Goal: Information Seeking & Learning: Learn about a topic

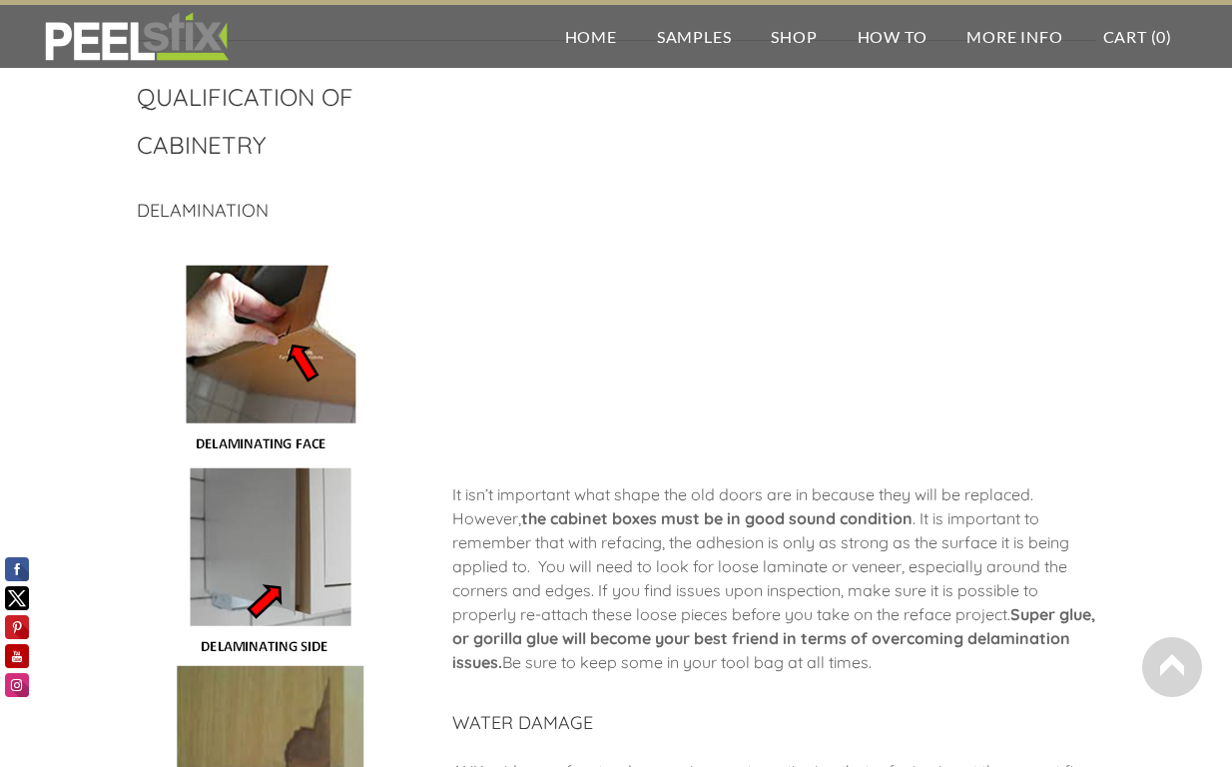
scroll to position [1035, 0]
click at [211, 372] on img at bounding box center [270, 559] width 196 height 604
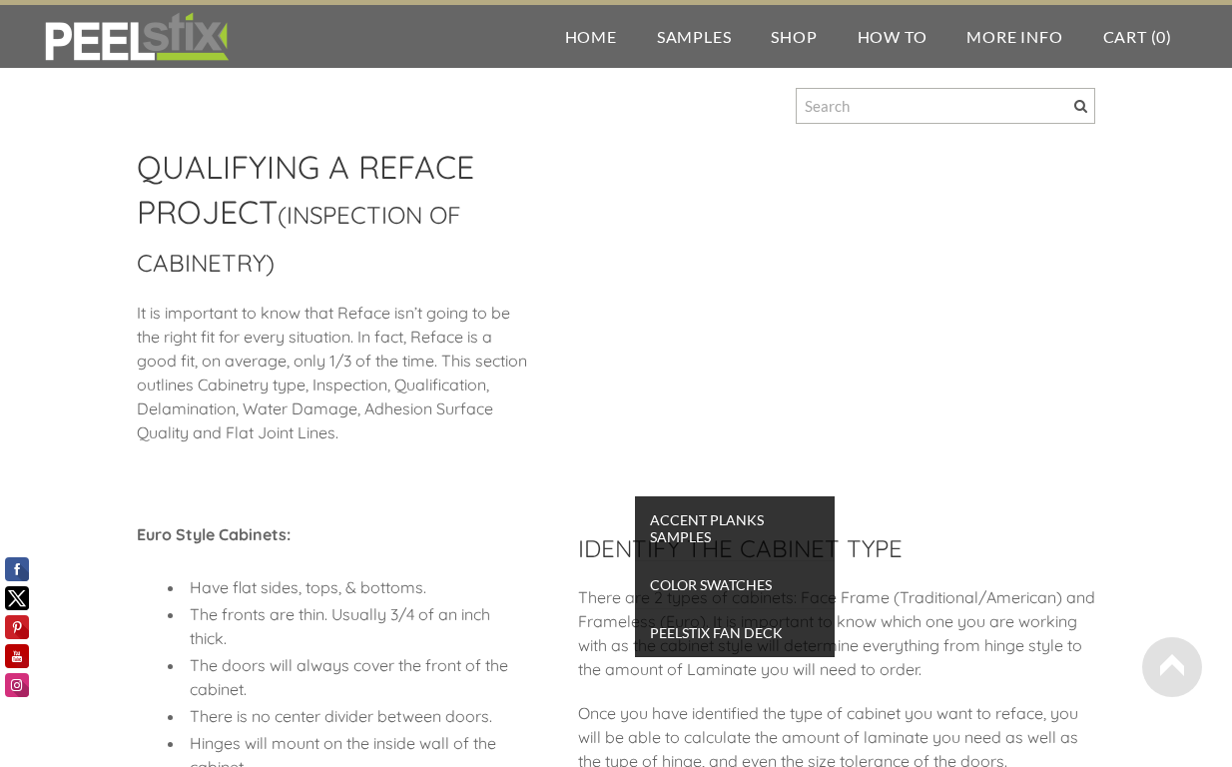
scroll to position [2, 0]
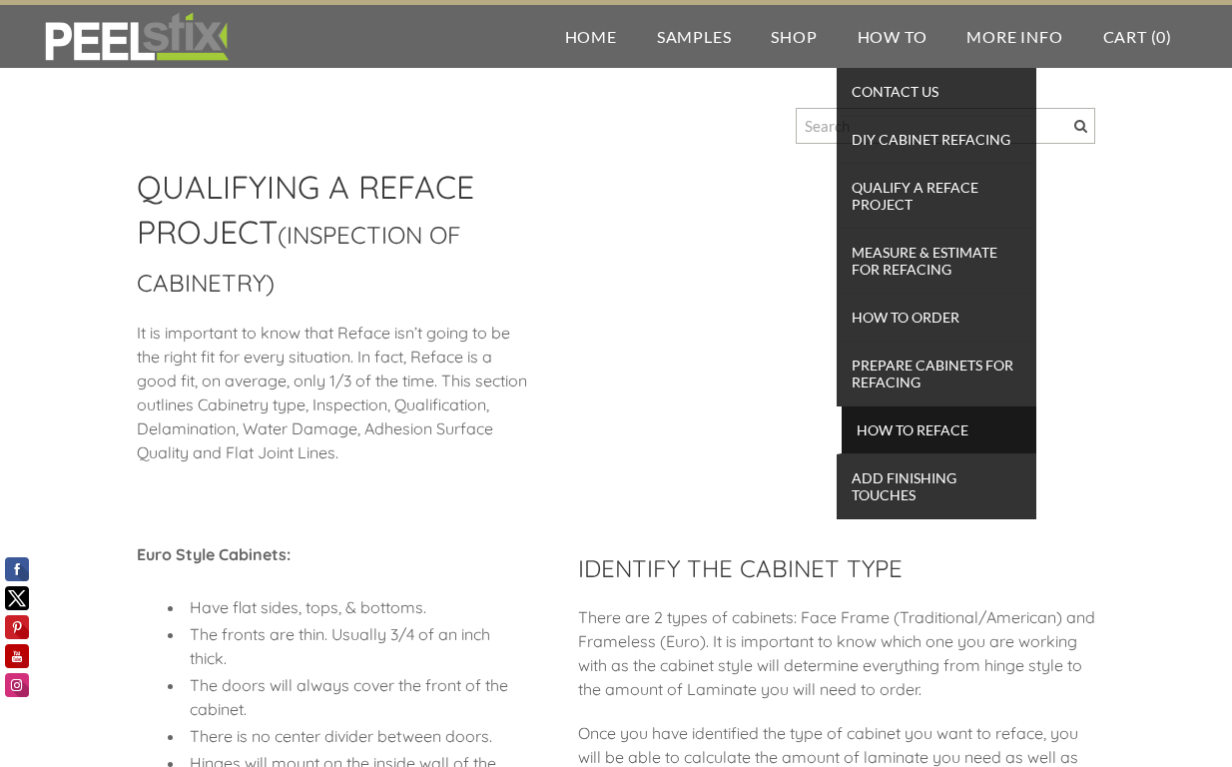
click at [890, 429] on span "How To Reface" at bounding box center [939, 429] width 185 height 27
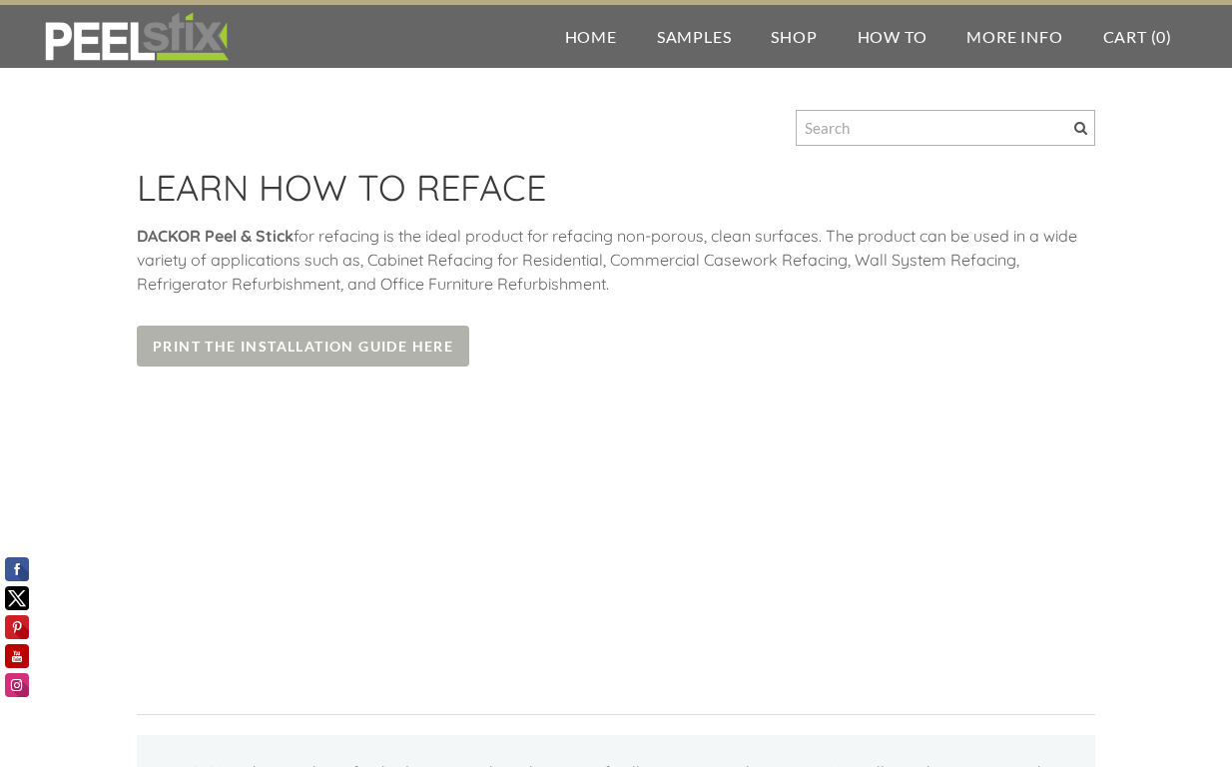
click at [412, 347] on span "Print the Installation Guide Here" at bounding box center [303, 346] width 333 height 41
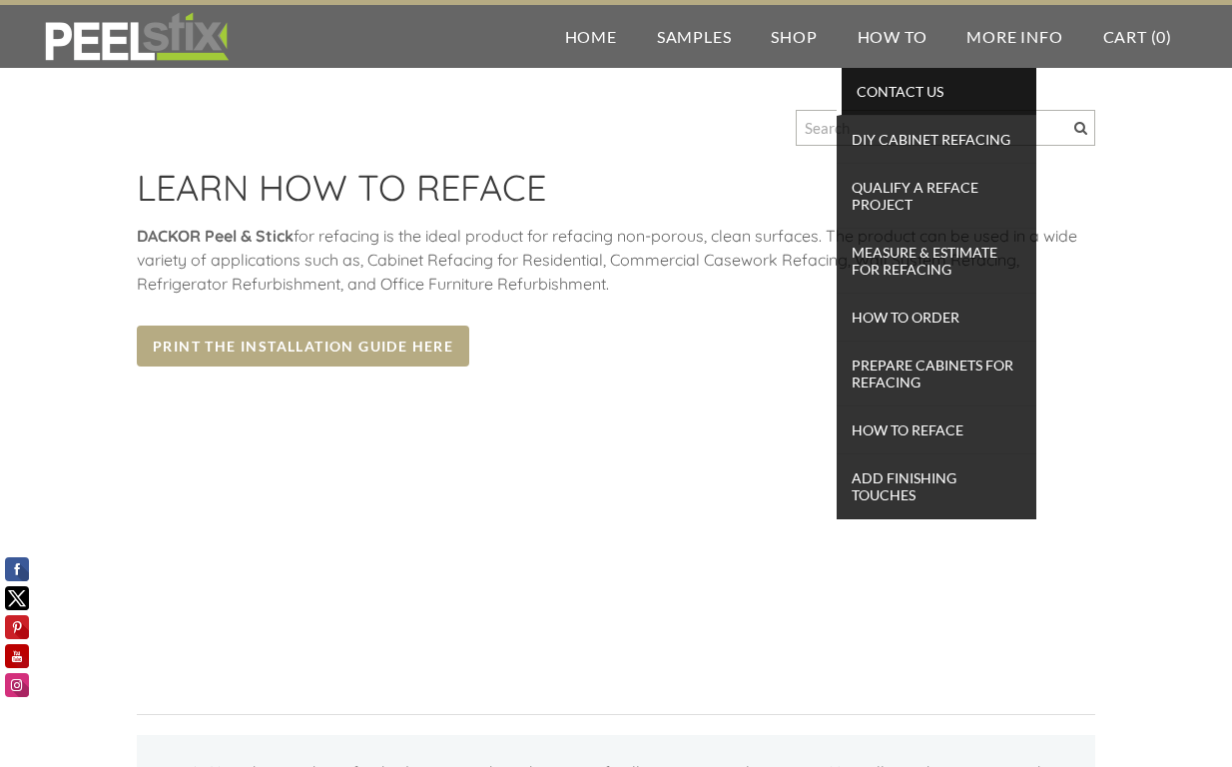
click at [902, 93] on span "Contact Us" at bounding box center [939, 91] width 185 height 27
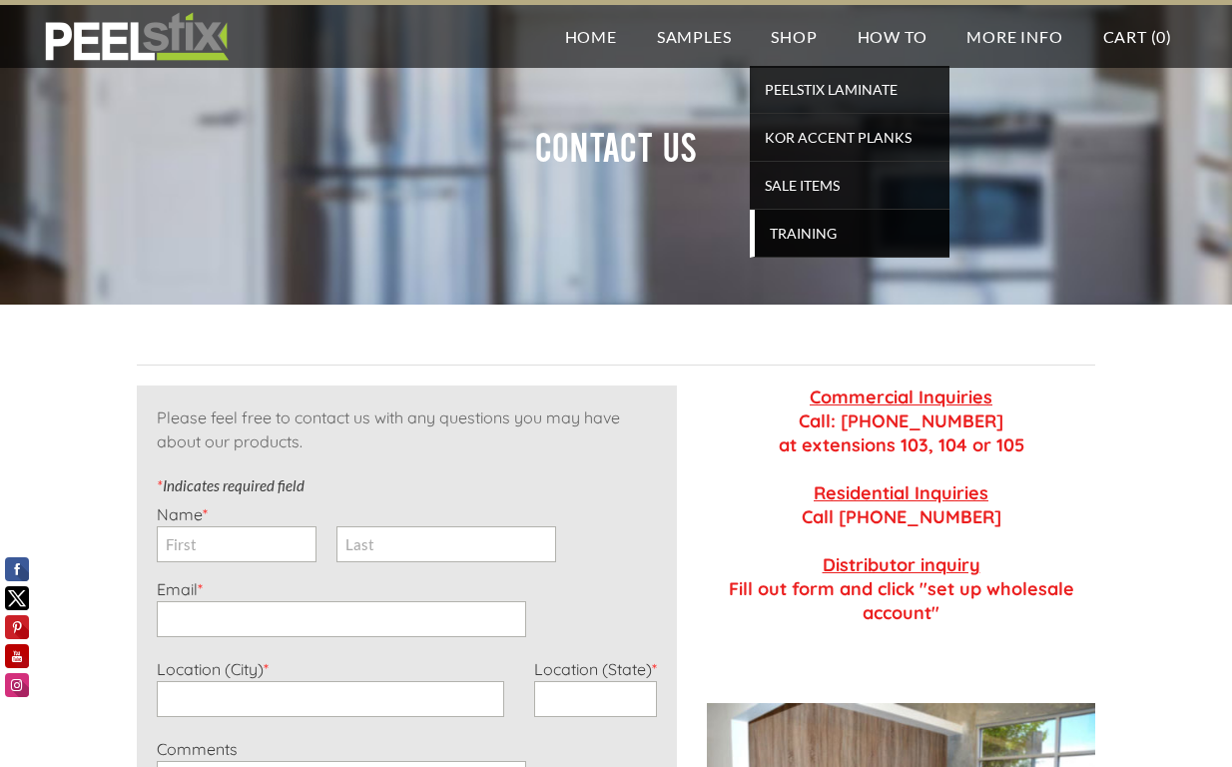
click at [783, 234] on span "TRAINING" at bounding box center [852, 233] width 185 height 27
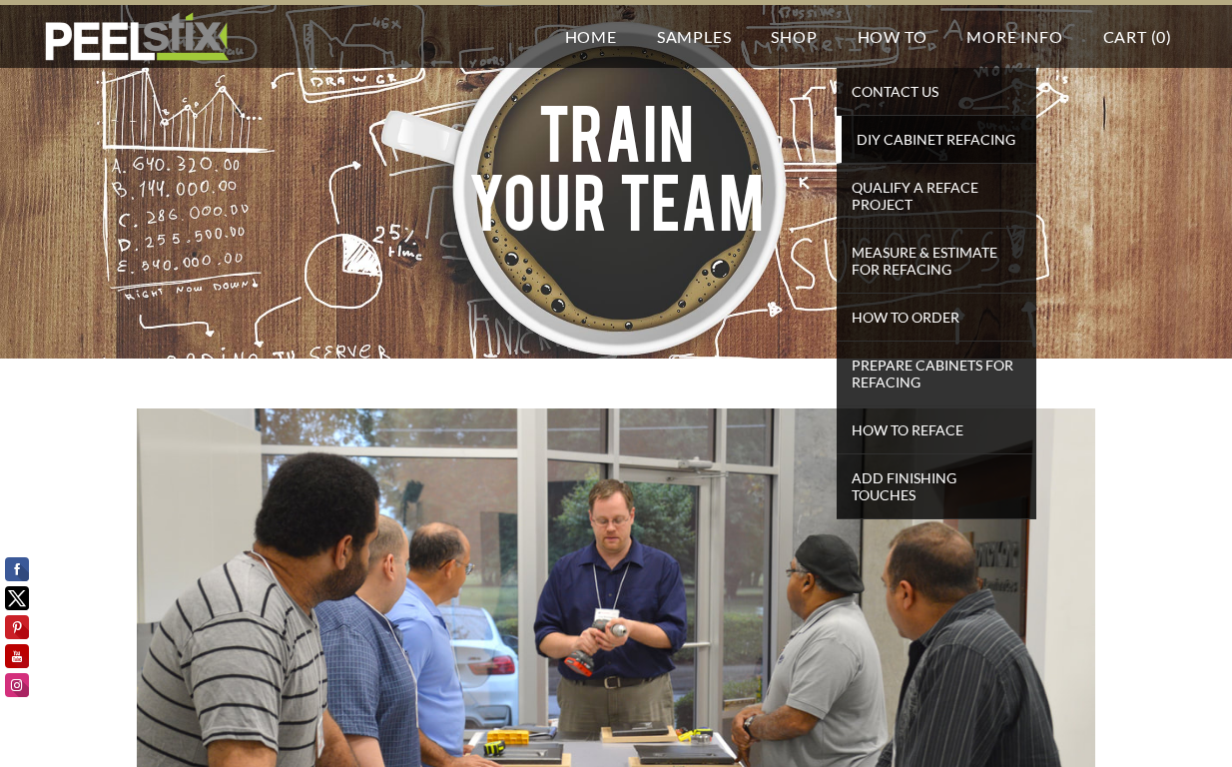
click at [882, 133] on span "DIY Cabinet Refacing" at bounding box center [939, 139] width 185 height 27
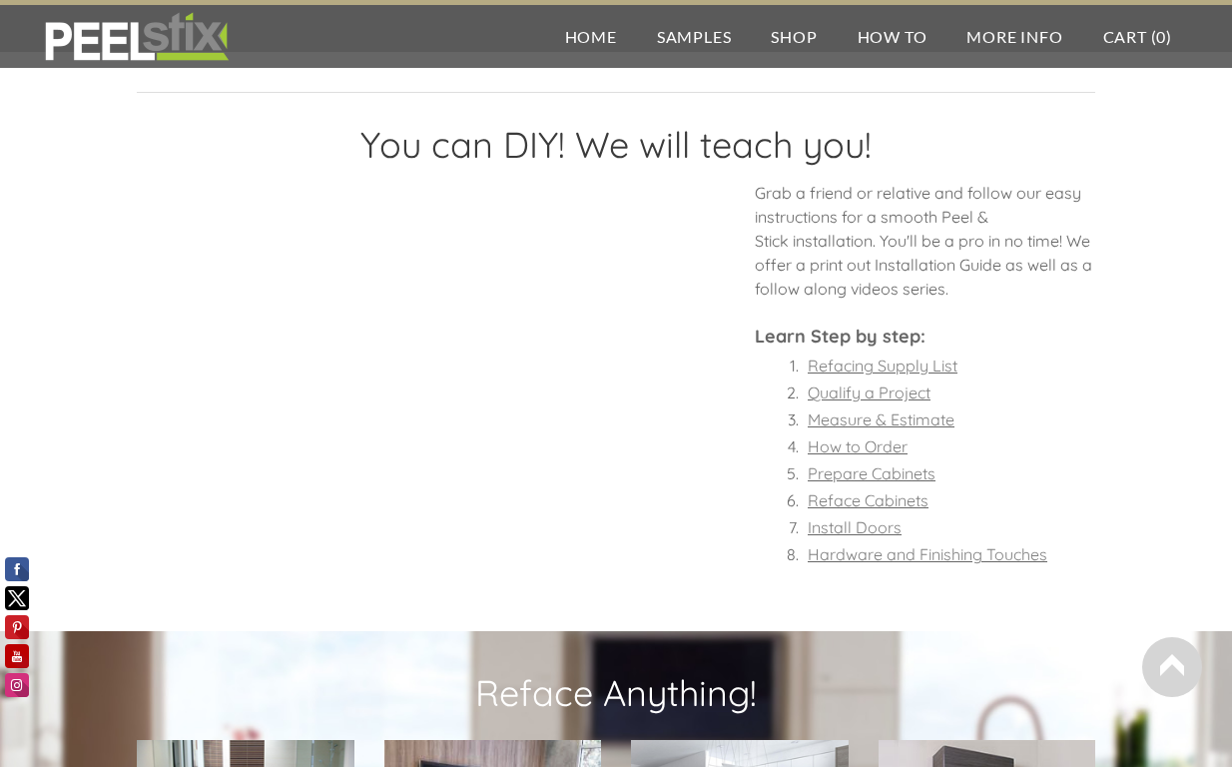
scroll to position [1467, 0]
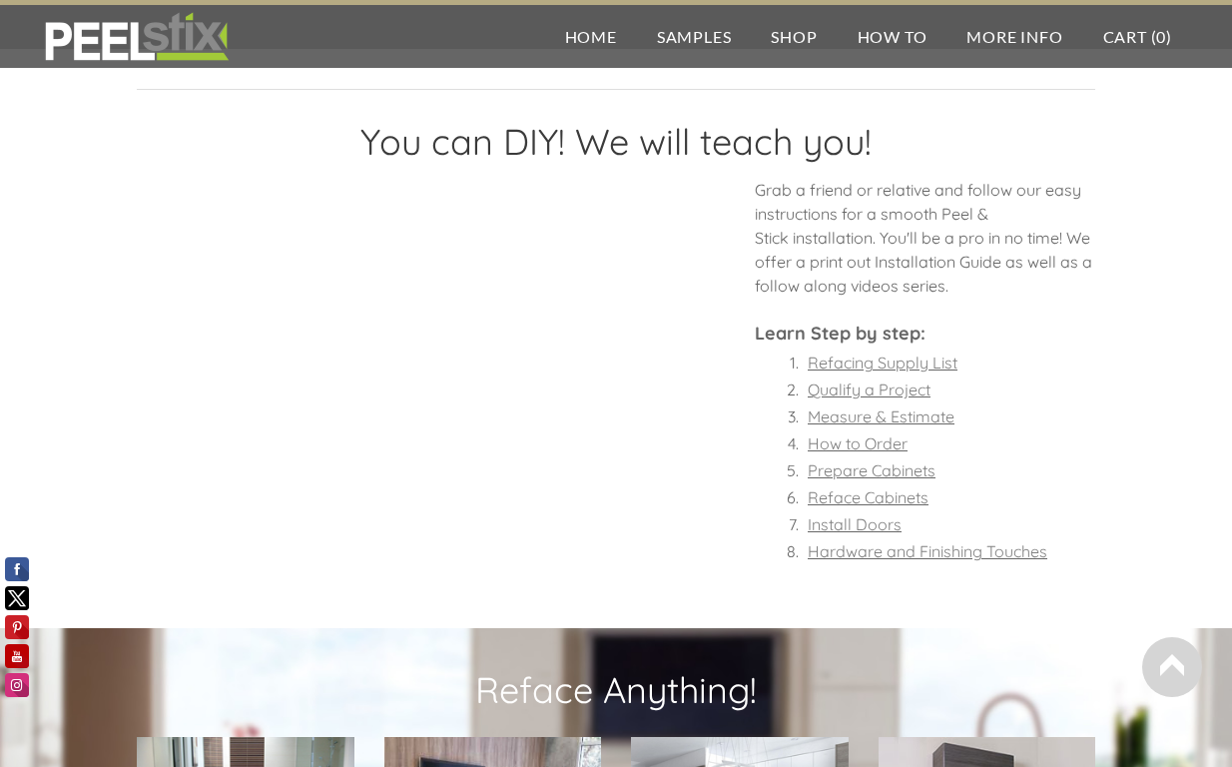
click at [851, 359] on font "Refacing Supply List" at bounding box center [883, 363] width 150 height 20
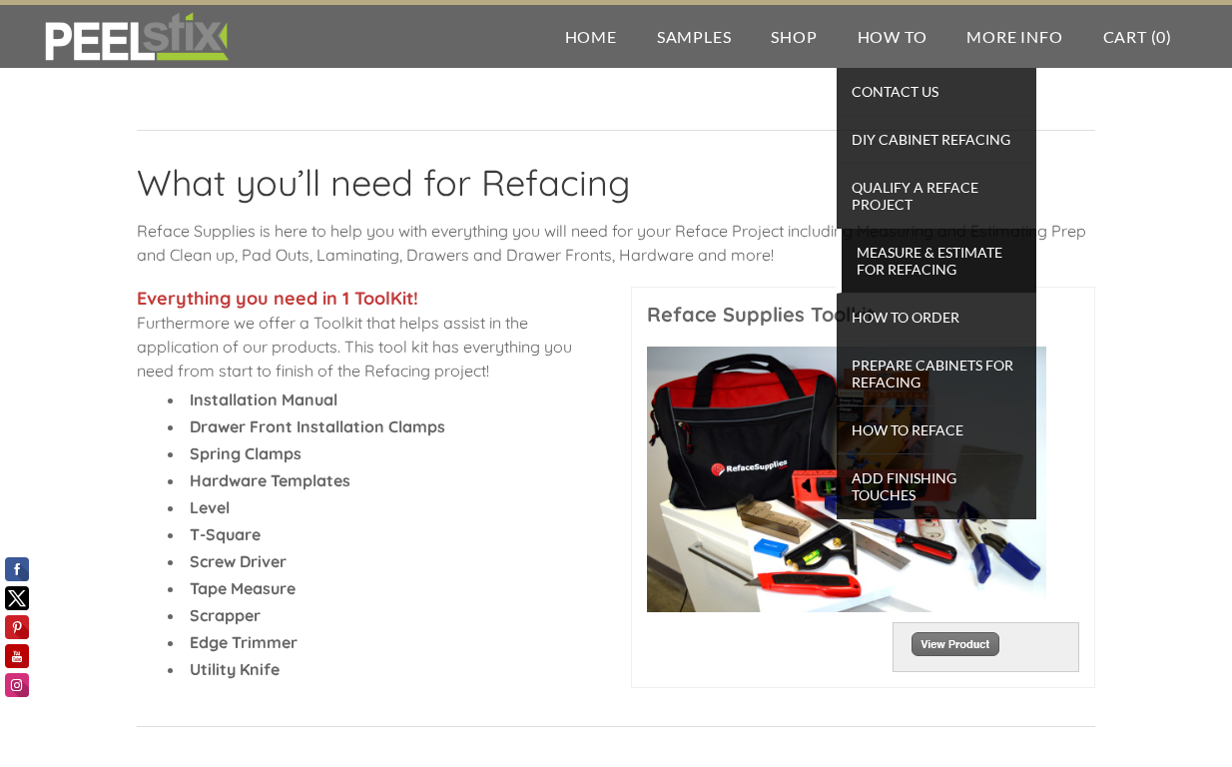
click at [908, 255] on span "Measure & Estimate for Refacing" at bounding box center [939, 261] width 185 height 44
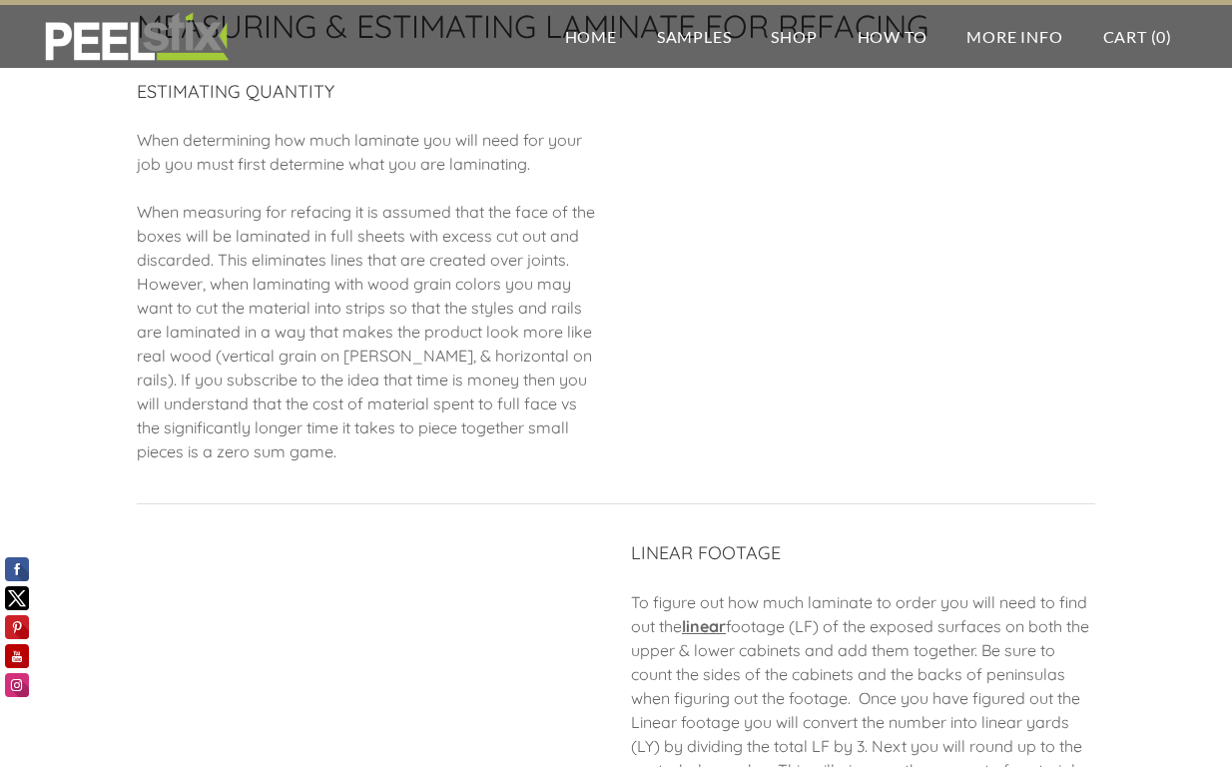
scroll to position [163, 0]
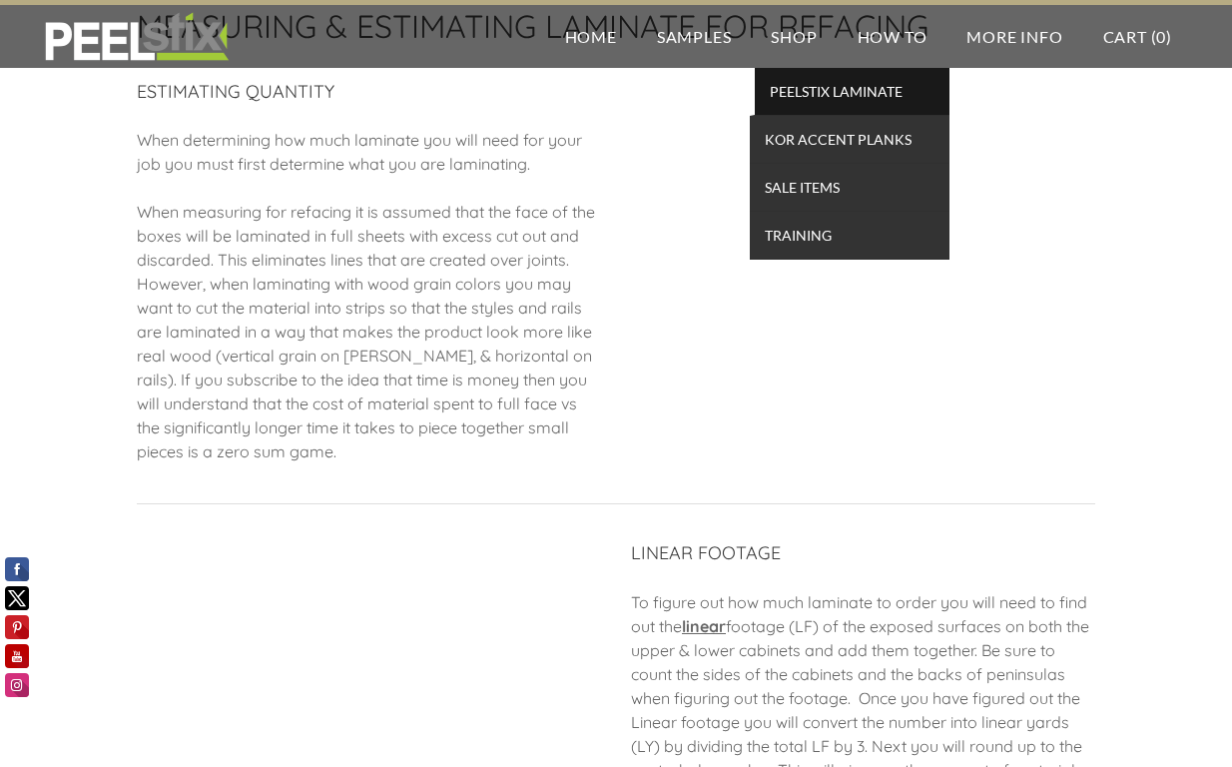
click at [794, 92] on span "PEELSTIX Laminate" at bounding box center [852, 91] width 185 height 27
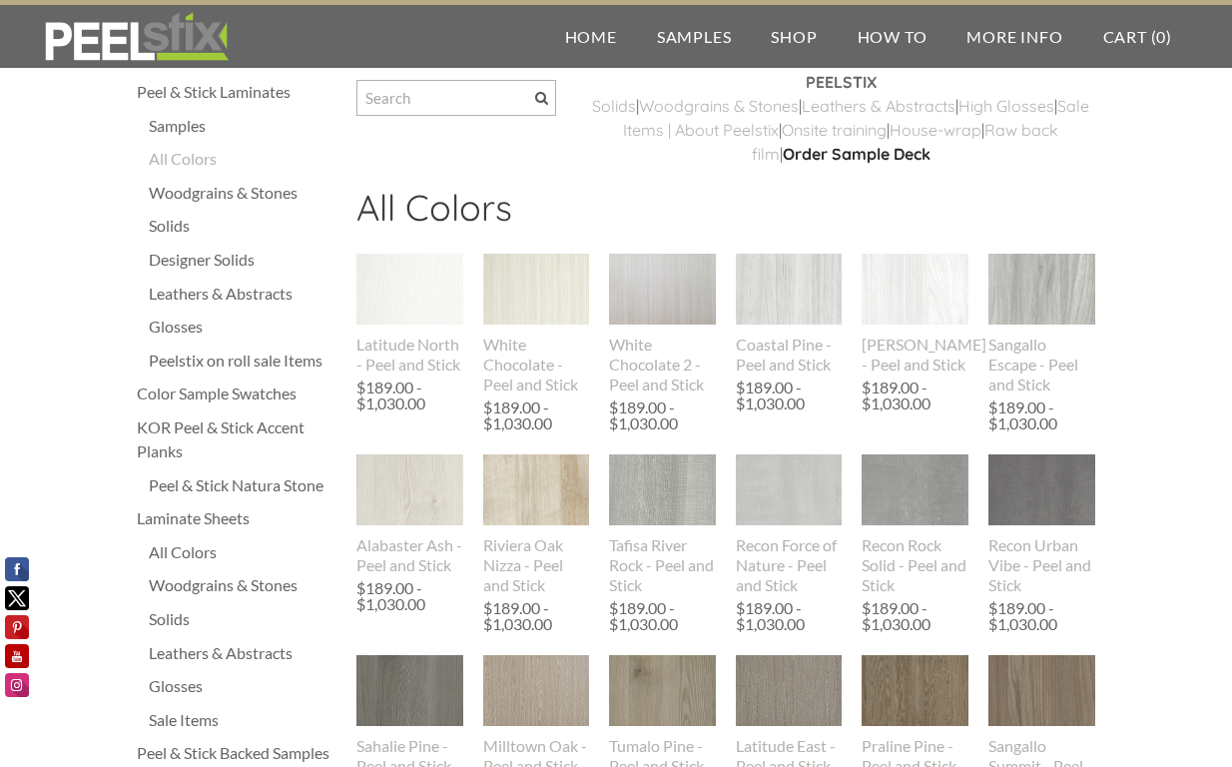
scroll to position [23, 0]
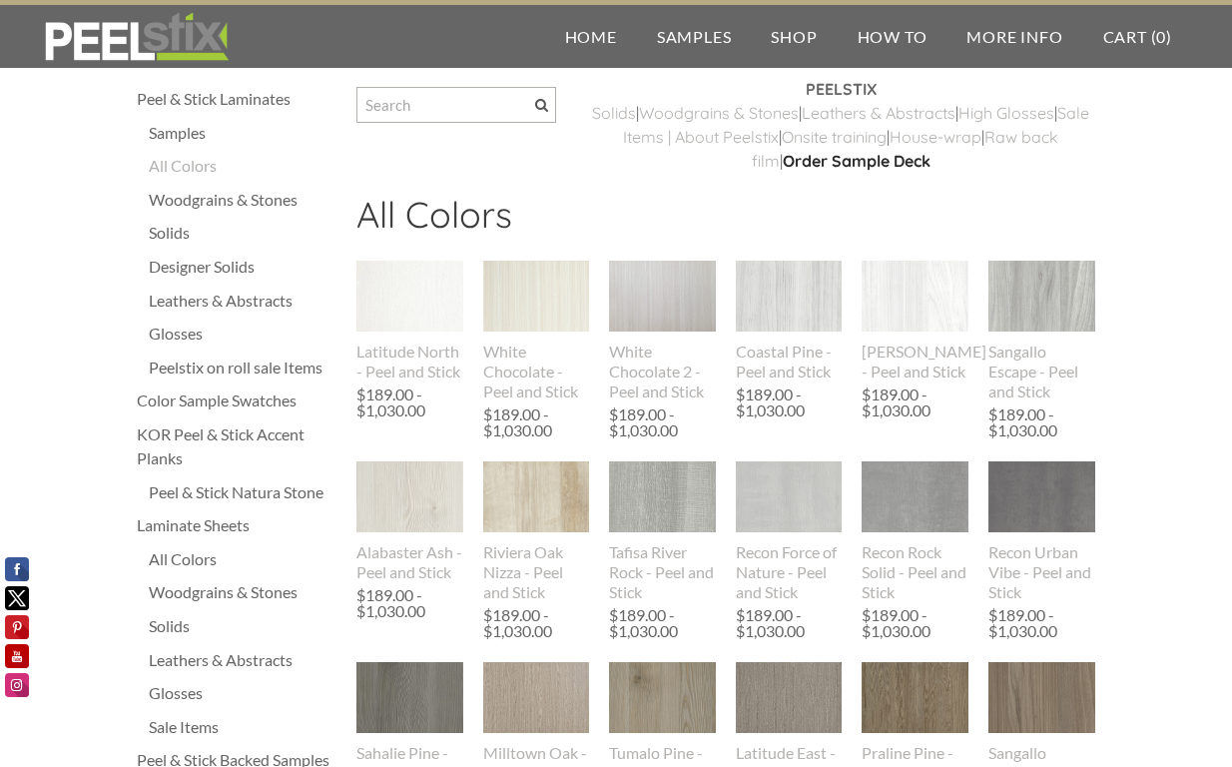
click at [160, 235] on div "Solids" at bounding box center [243, 233] width 188 height 24
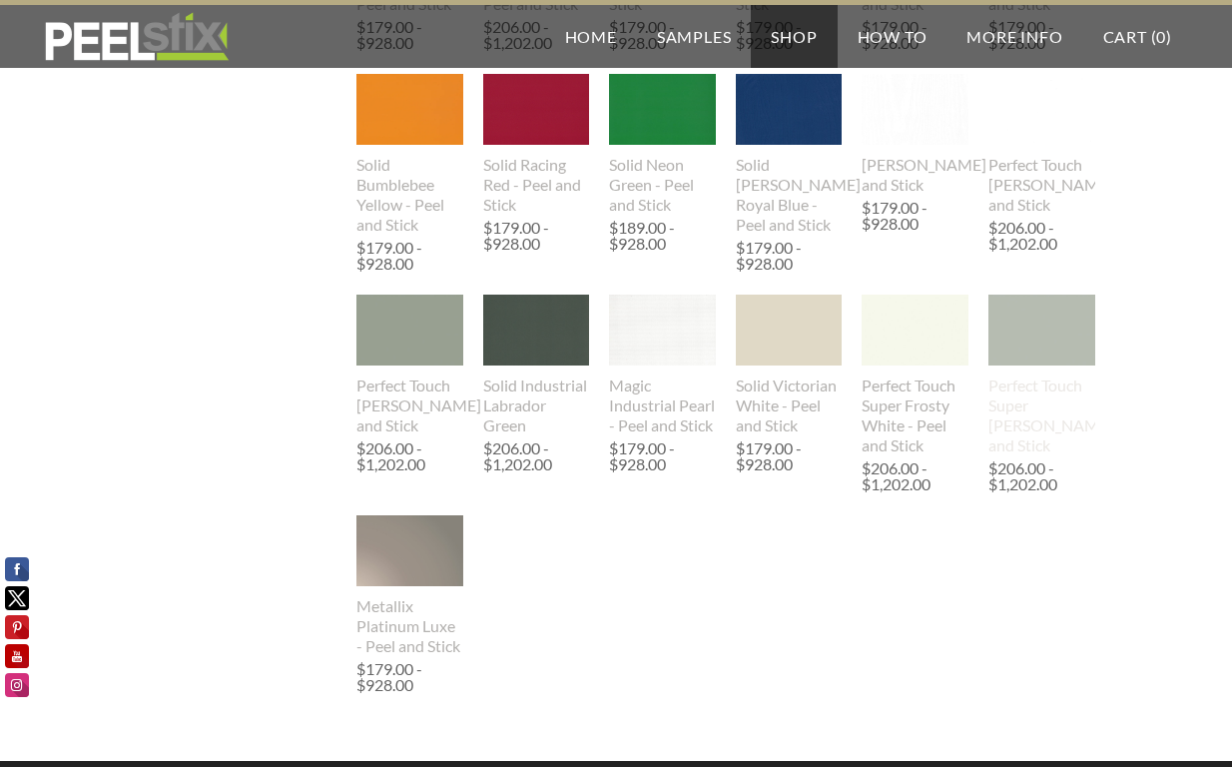
scroll to position [1632, 0]
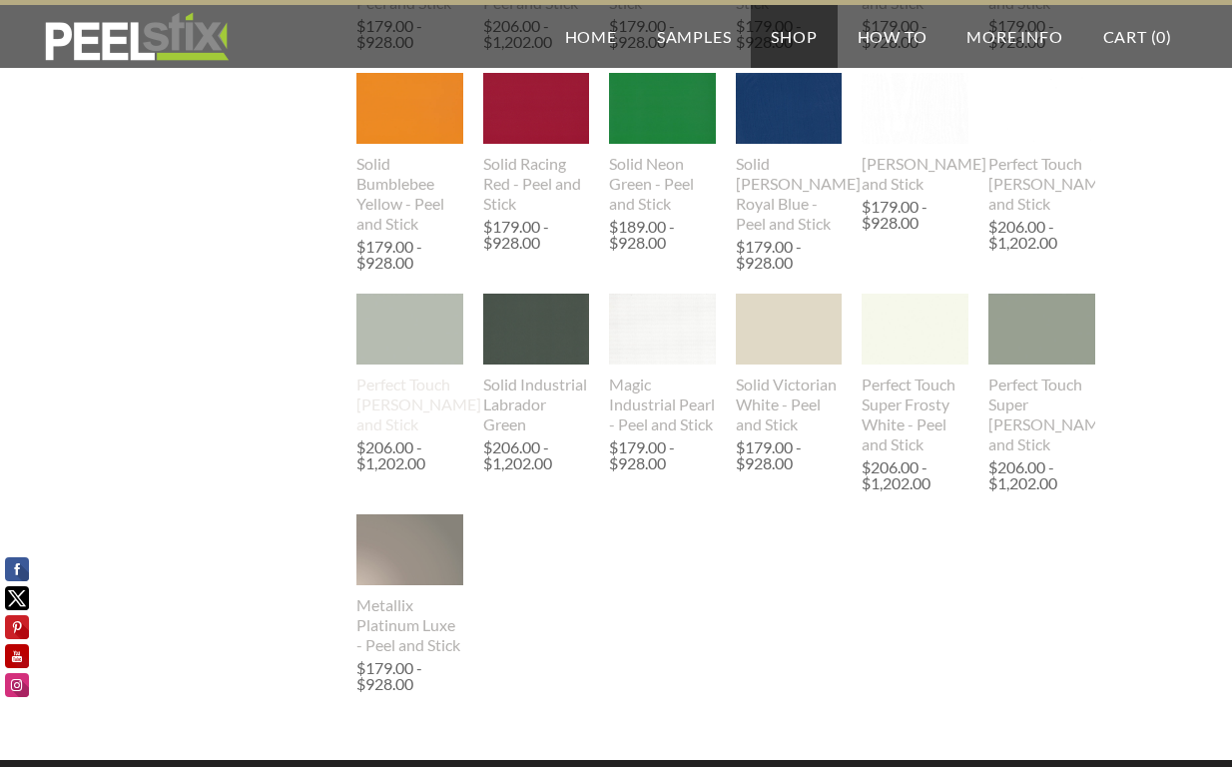
click at [413, 414] on div "Perfect Touch Reed Green - Peel and Stick" at bounding box center [410, 404] width 107 height 60
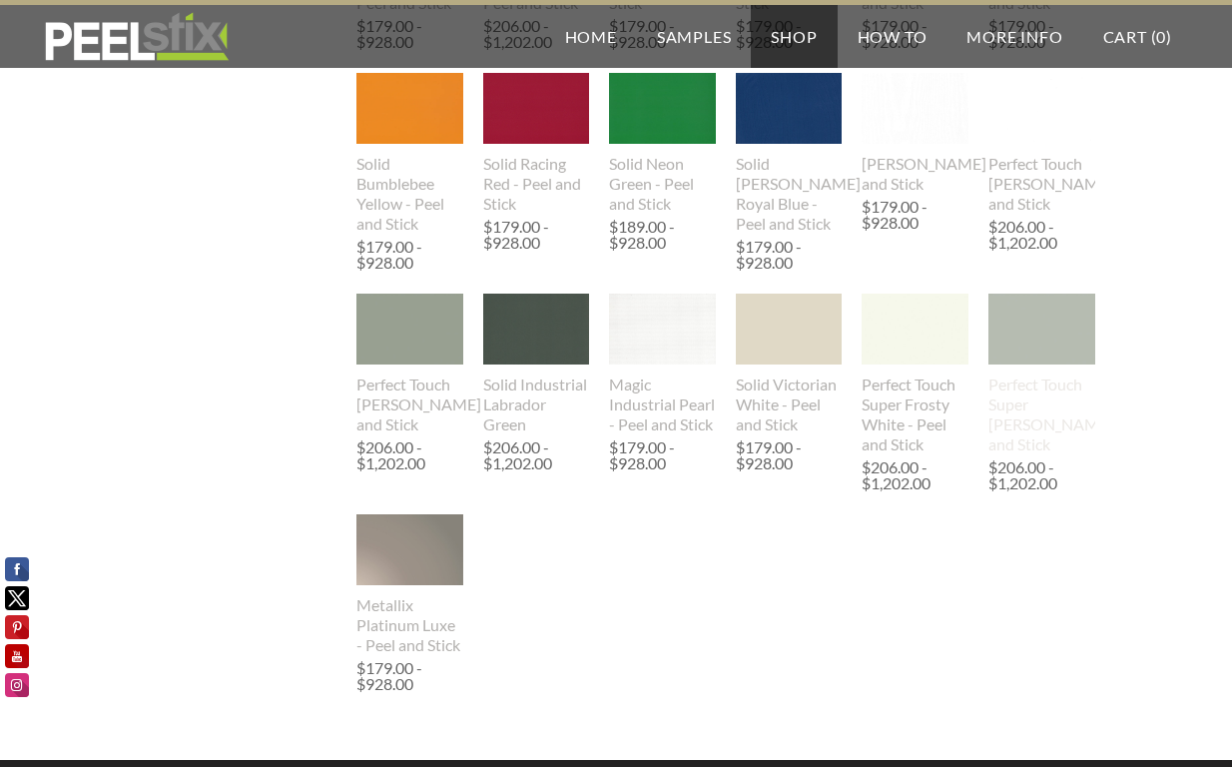
click at [1043, 426] on div "Perfect Touch Super [PERSON_NAME] and Stick" at bounding box center [1042, 414] width 107 height 80
